Goal: Complete application form

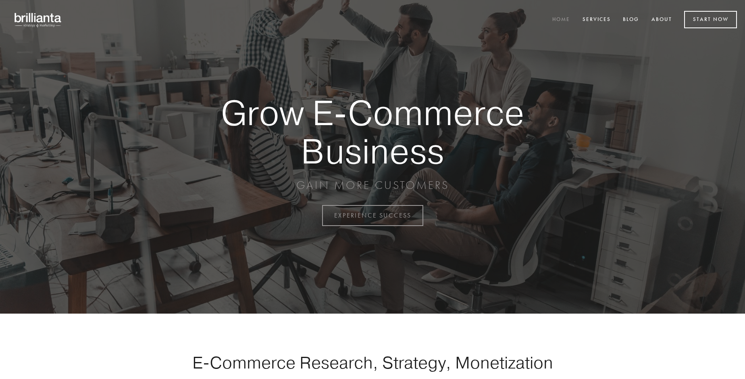
scroll to position [2113, 0]
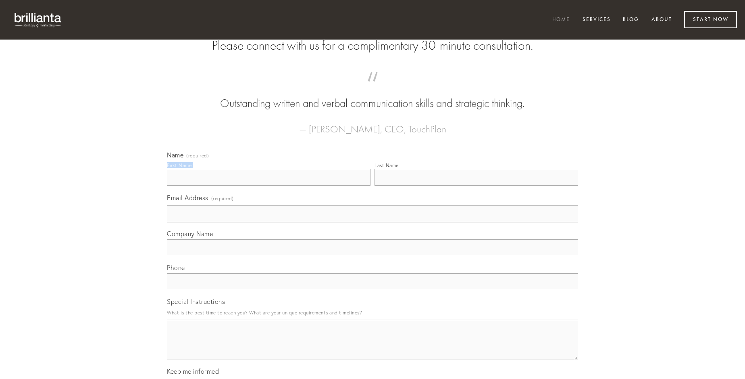
type input "[PERSON_NAME] Beer"
click at [476, 185] on input "Last Name" at bounding box center [477, 177] width 204 height 17
type input "[PERSON_NAME] Beer"
click at [373, 222] on input "Email Address (required)" at bounding box center [372, 213] width 411 height 17
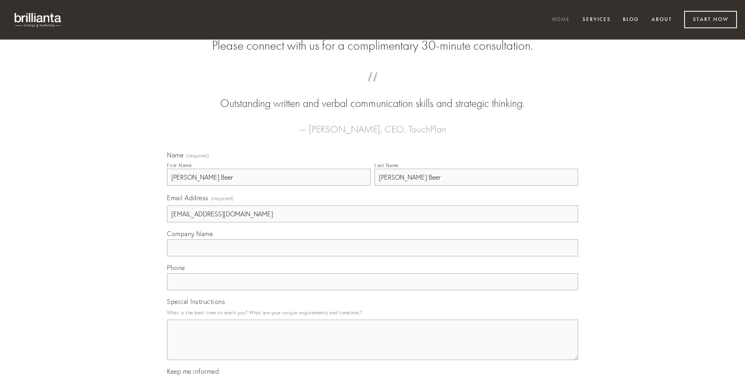
type input "[EMAIL_ADDRESS][DOMAIN_NAME]"
click at [373, 256] on input "Company Name" at bounding box center [372, 247] width 411 height 17
type input "aspicio"
click at [373, 290] on input "text" at bounding box center [372, 281] width 411 height 17
click at [373, 347] on textarea "Special Instructions" at bounding box center [372, 339] width 411 height 40
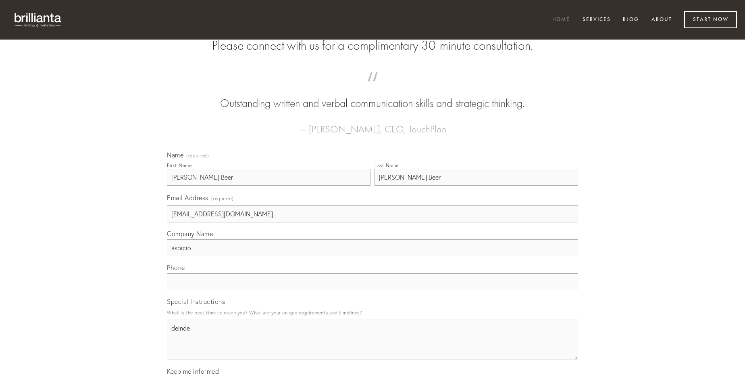
type textarea "deinde"
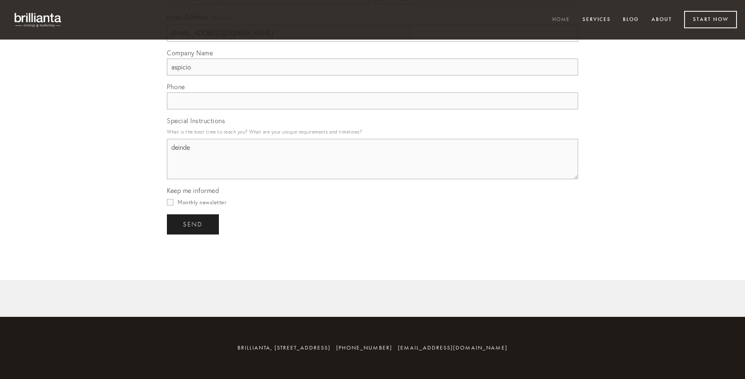
click at [194, 224] on span "send" at bounding box center [193, 224] width 20 height 7
